Goal: Task Accomplishment & Management: Use online tool/utility

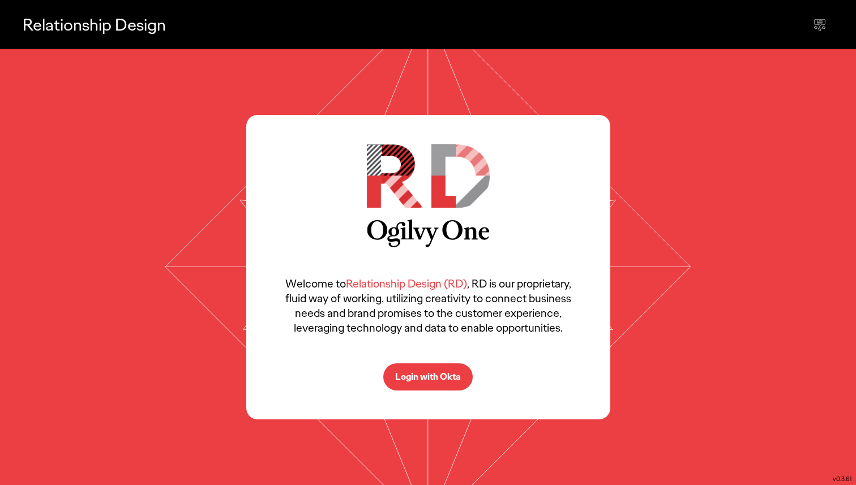
click at [442, 381] on p "Login with Okta" at bounding box center [428, 377] width 66 height 9
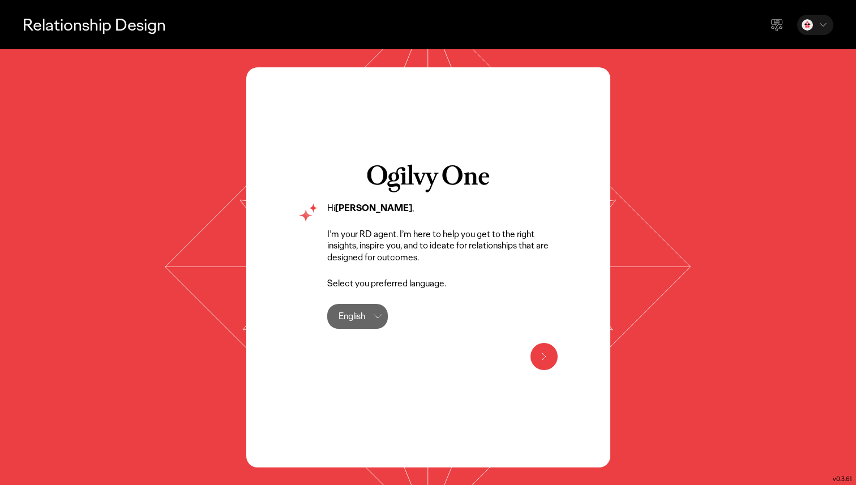
click at [535, 357] on button at bounding box center [544, 356] width 27 height 27
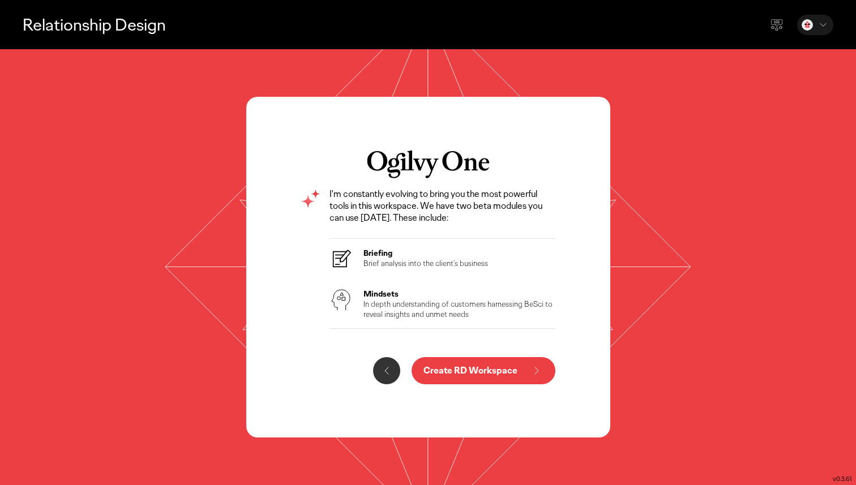
click at [482, 377] on button "Create RD Workspace" at bounding box center [484, 370] width 144 height 27
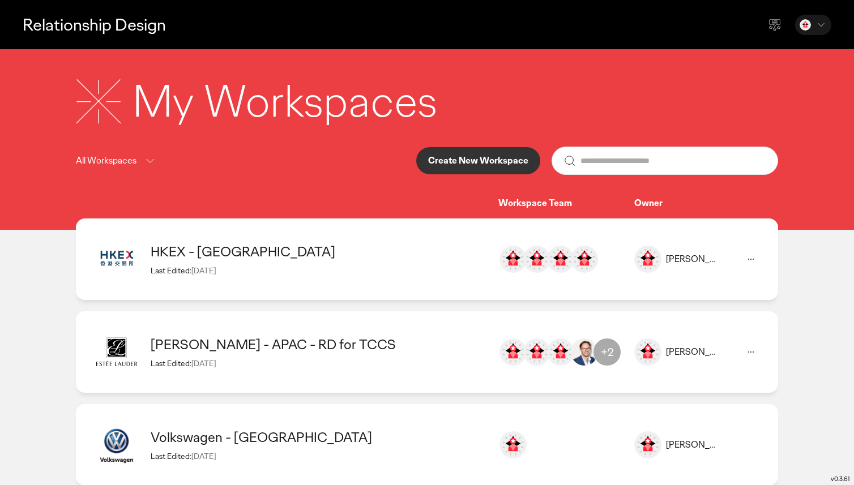
click at [302, 345] on div "[PERSON_NAME] - APAC - RD for TCCS" at bounding box center [319, 345] width 336 height 18
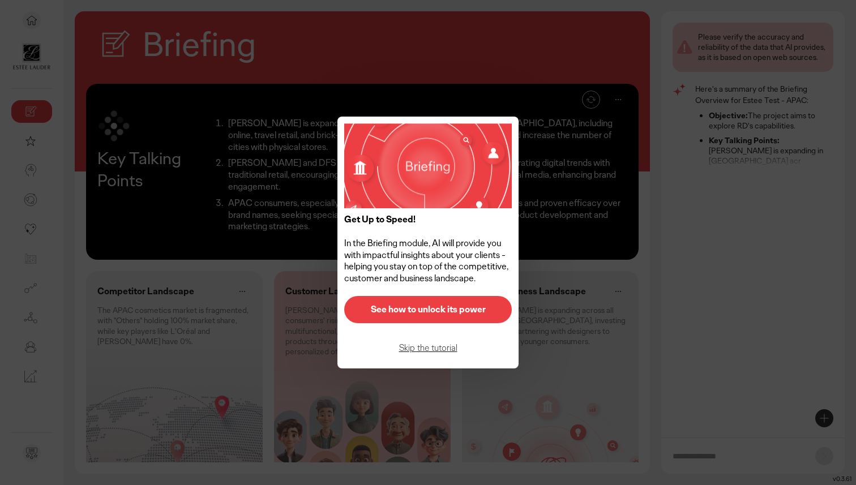
click at [433, 349] on p "Skip the tutorial" at bounding box center [428, 348] width 144 height 9
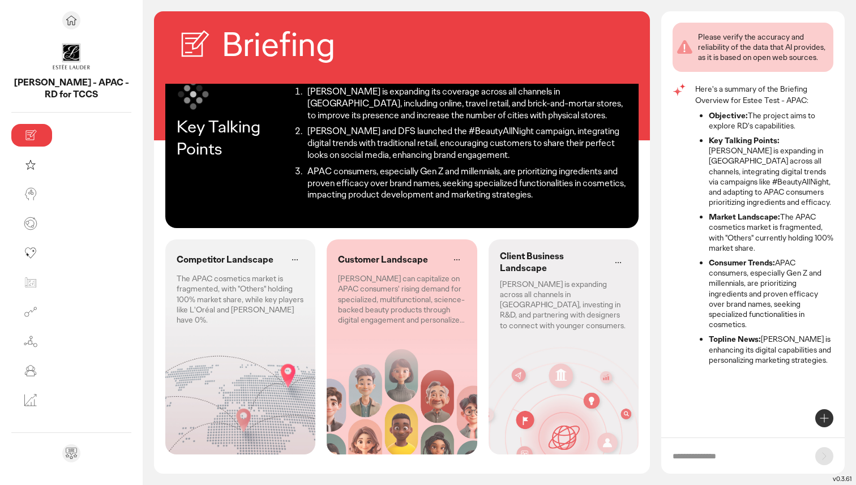
scroll to position [35, 0]
